Goal: Task Accomplishment & Management: Use online tool/utility

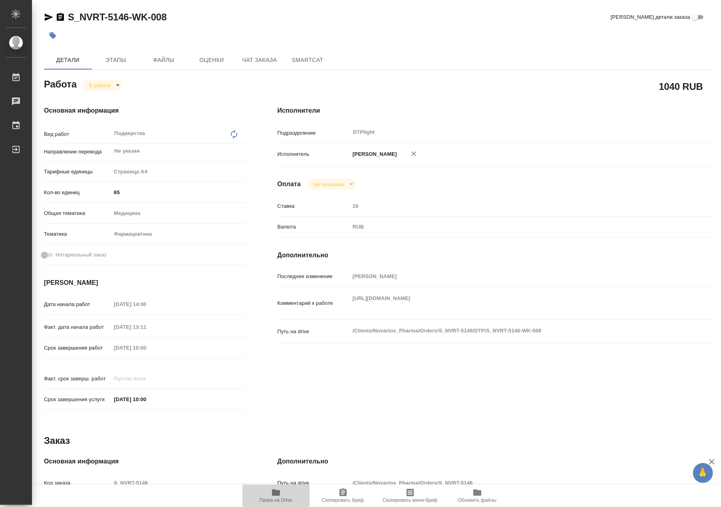
click at [277, 497] on icon "button" at bounding box center [276, 493] width 10 height 10
click at [100, 87] on body "🙏 .cls-1 fill:#fff; AWATERA Riianova [PERSON_NAME] Работы 0 Чаты График Выйти S…" at bounding box center [360, 253] width 721 height 507
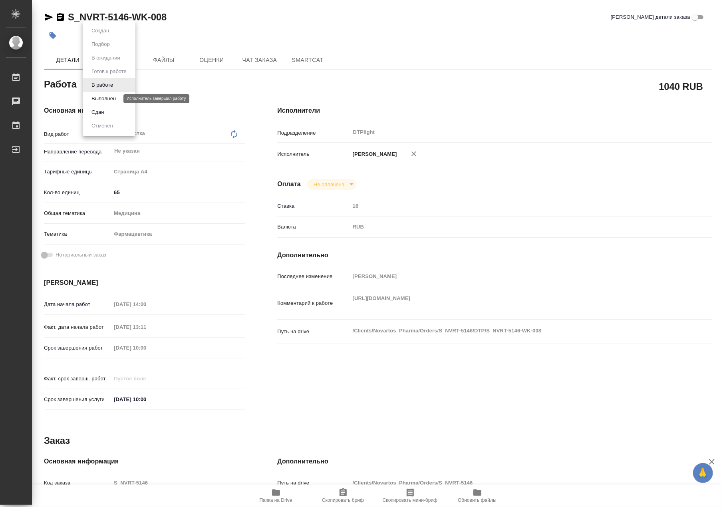
click at [102, 97] on button "Выполнен" at bounding box center [103, 98] width 29 height 9
type textarea "x"
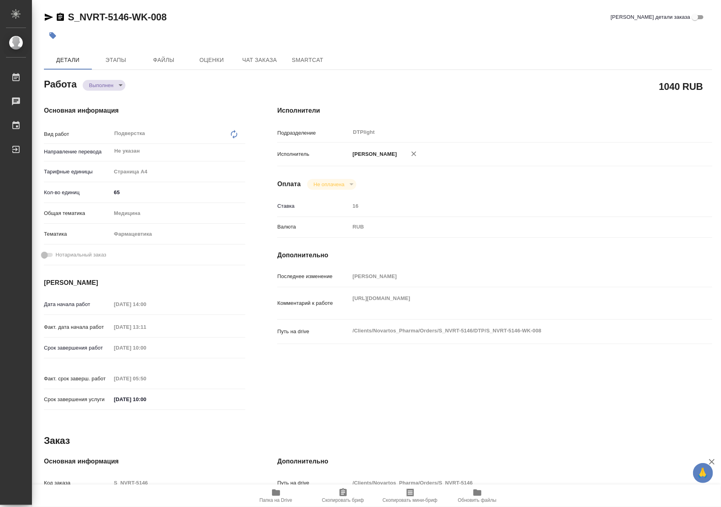
type textarea "x"
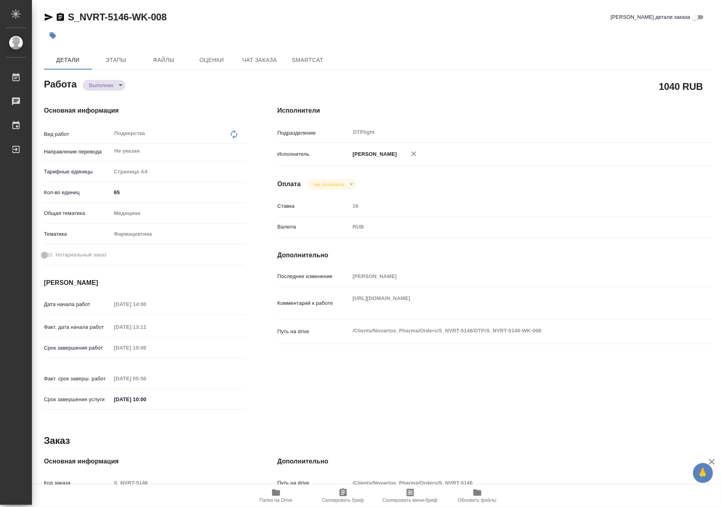
type textarea "x"
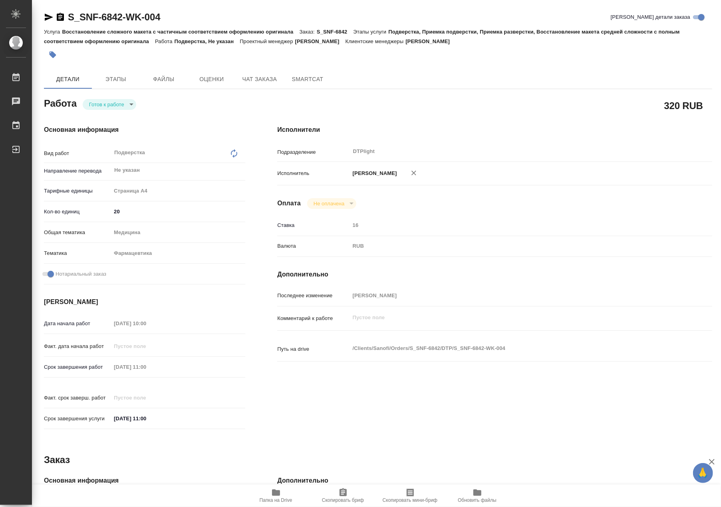
click at [102, 104] on body "🙏 .cls-1 fill:#fff; AWATERA Riianova Anna Работы 0 Чаты График Выйти S_SNF-6842…" at bounding box center [360, 253] width 721 height 507
drag, startPoint x: 101, startPoint y: 106, endPoint x: 130, endPoint y: 85, distance: 35.5
click at [102, 106] on button "В работе" at bounding box center [102, 104] width 26 height 9
type textarea "x"
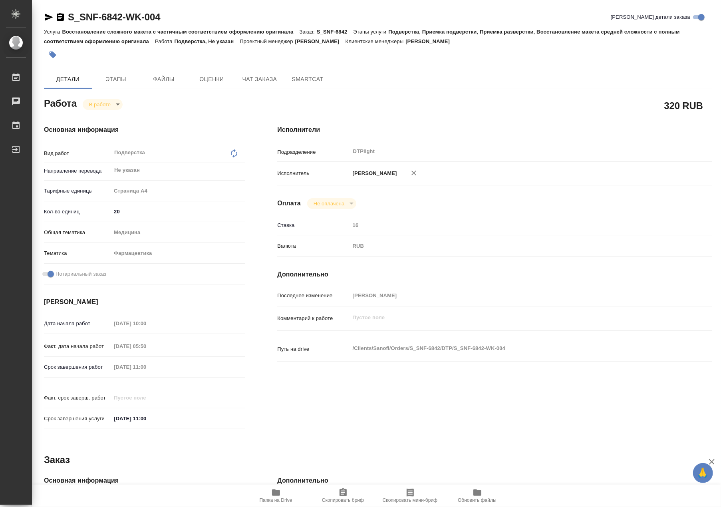
type textarea "x"
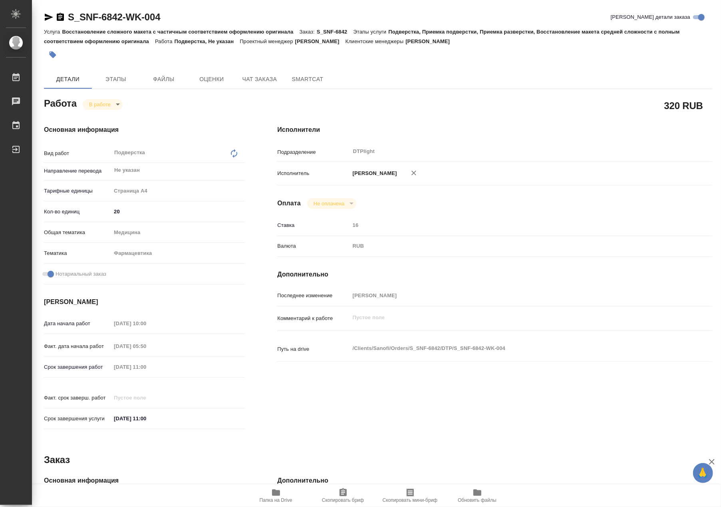
type textarea "x"
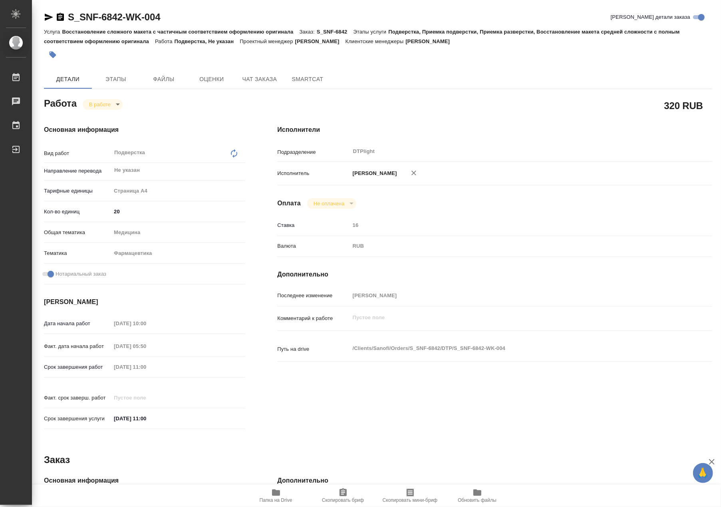
type textarea "x"
click at [278, 494] on icon "button" at bounding box center [276, 493] width 8 height 6
click at [113, 106] on body "🙏 .cls-1 fill:#fff; AWATERA Riianova Anna Работы 0 Чаты График Выйти S_SNF-6842…" at bounding box center [360, 253] width 721 height 507
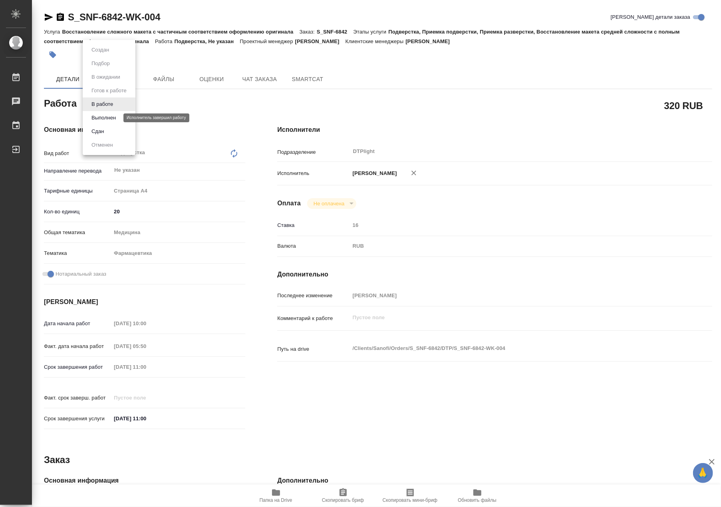
click at [112, 121] on button "Выполнен" at bounding box center [103, 118] width 29 height 9
type textarea "x"
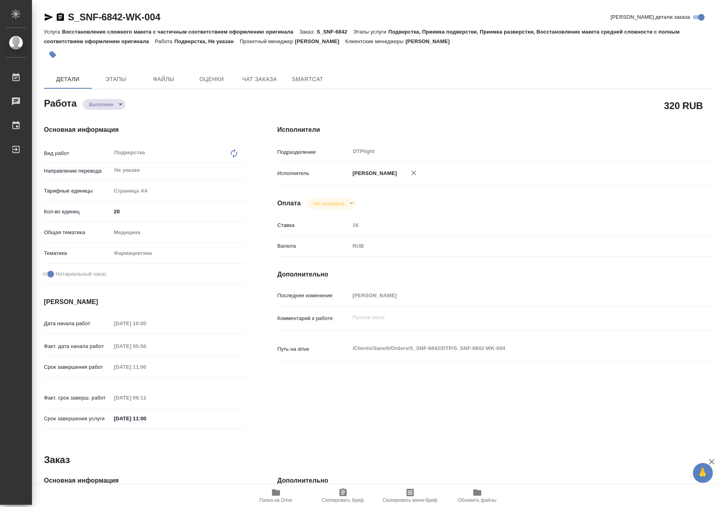
type textarea "x"
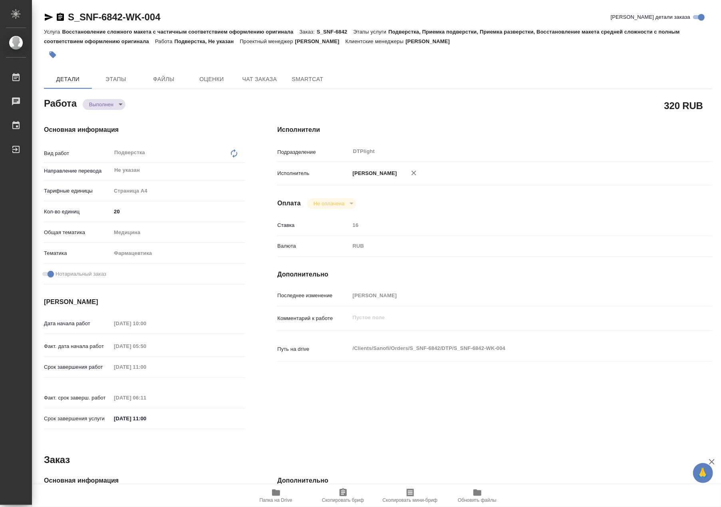
type textarea "x"
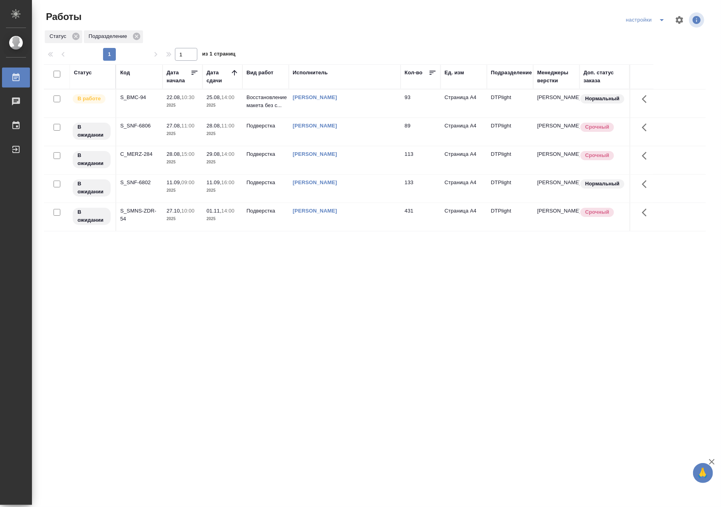
click at [406, 98] on td "93" at bounding box center [421, 104] width 40 height 28
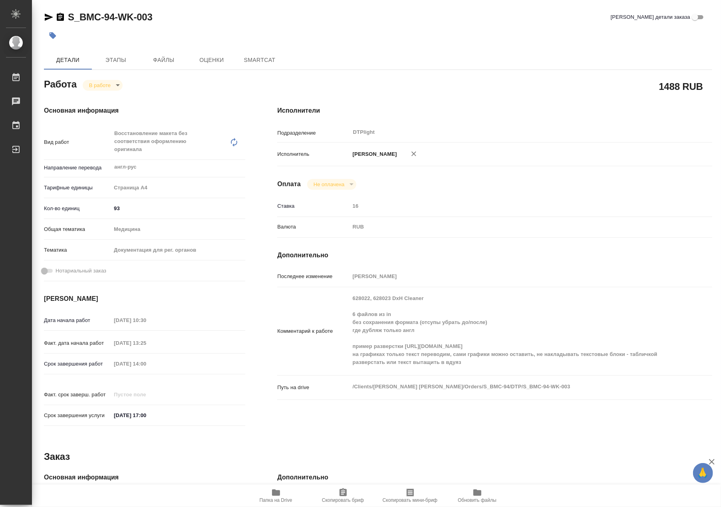
type textarea "x"
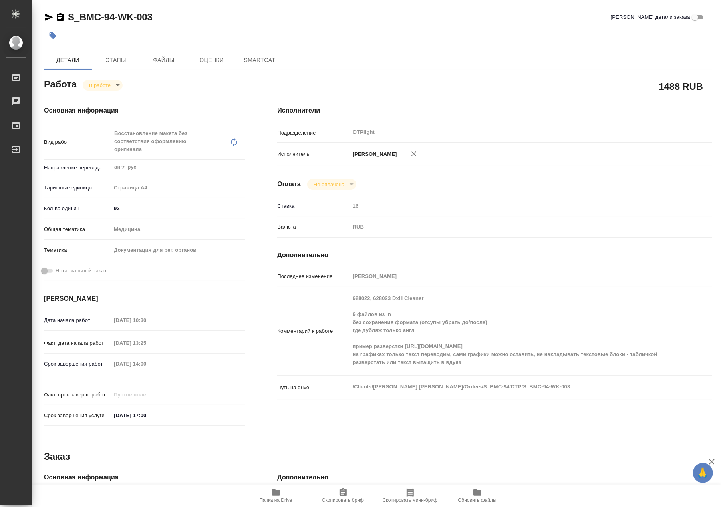
type textarea "x"
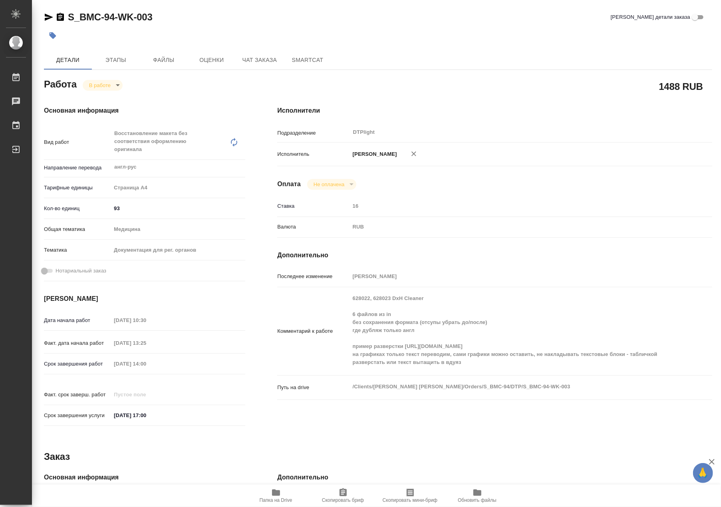
type textarea "x"
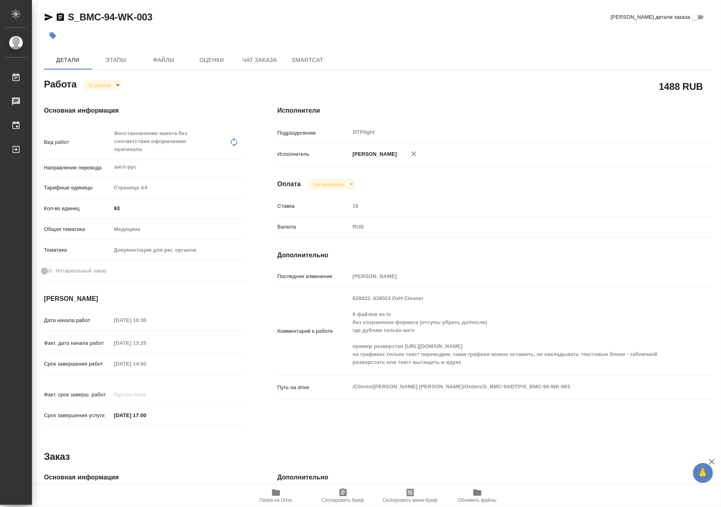
type textarea "x"
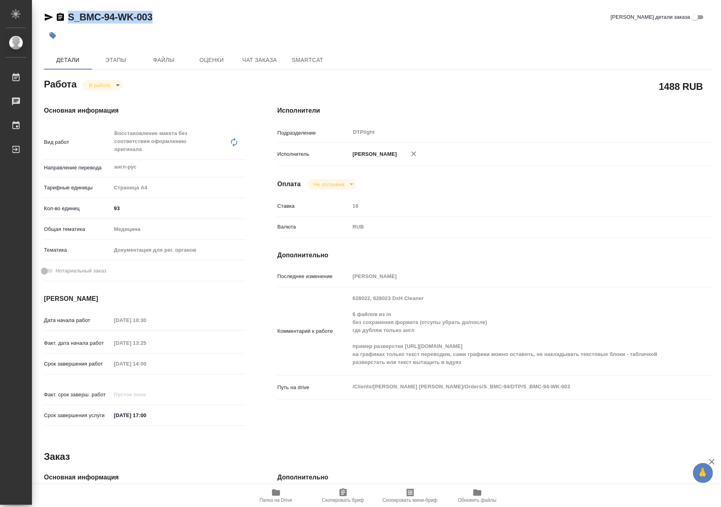
drag, startPoint x: 162, startPoint y: 18, endPoint x: 65, endPoint y: 20, distance: 97.1
click at [65, 20] on div "S_BMC-94-WK-003 Кратко детали заказа" at bounding box center [378, 17] width 669 height 13
copy link "S_BMC-94-WK-003"
click at [277, 490] on icon "button" at bounding box center [276, 493] width 10 height 10
